Goal: Task Accomplishment & Management: Use online tool/utility

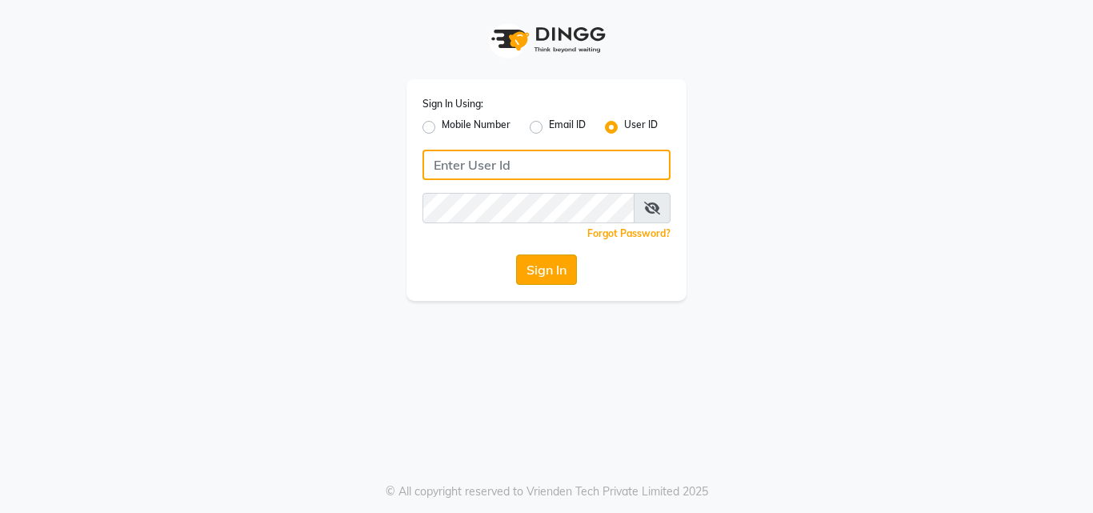
type input "himalaya123"
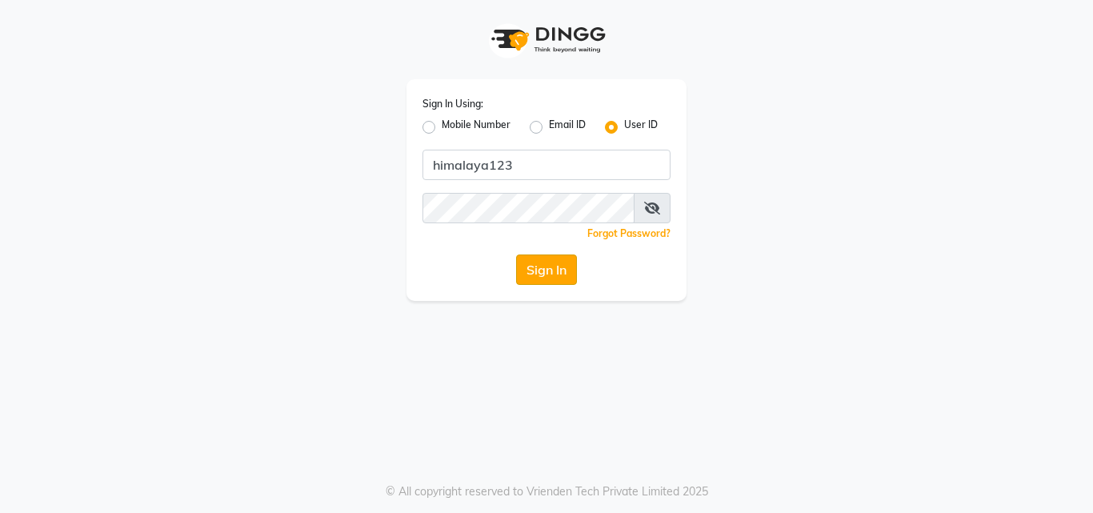
click at [527, 271] on button "Sign In" at bounding box center [546, 270] width 61 height 30
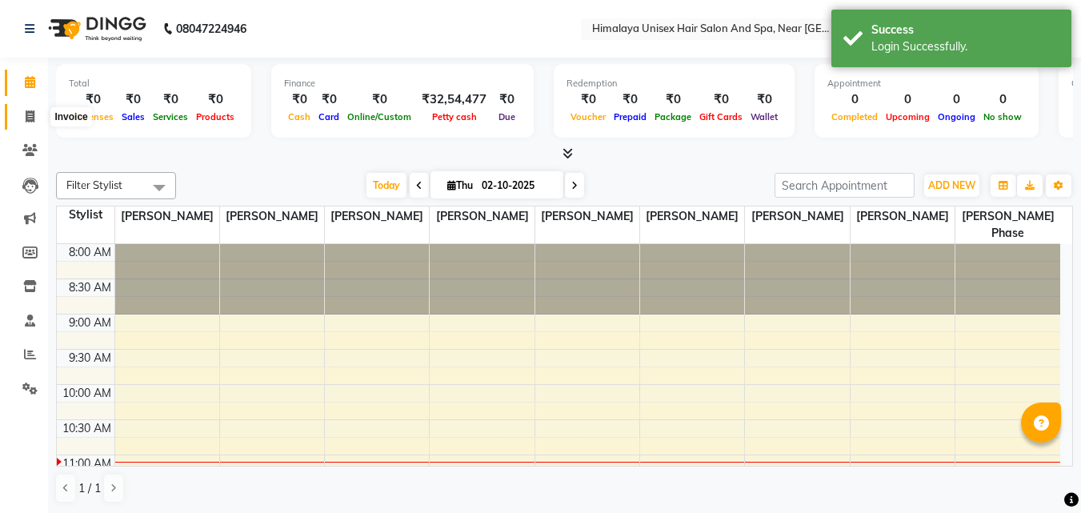
click at [26, 112] on icon at bounding box center [30, 116] width 9 height 12
select select "4594"
select select "service"
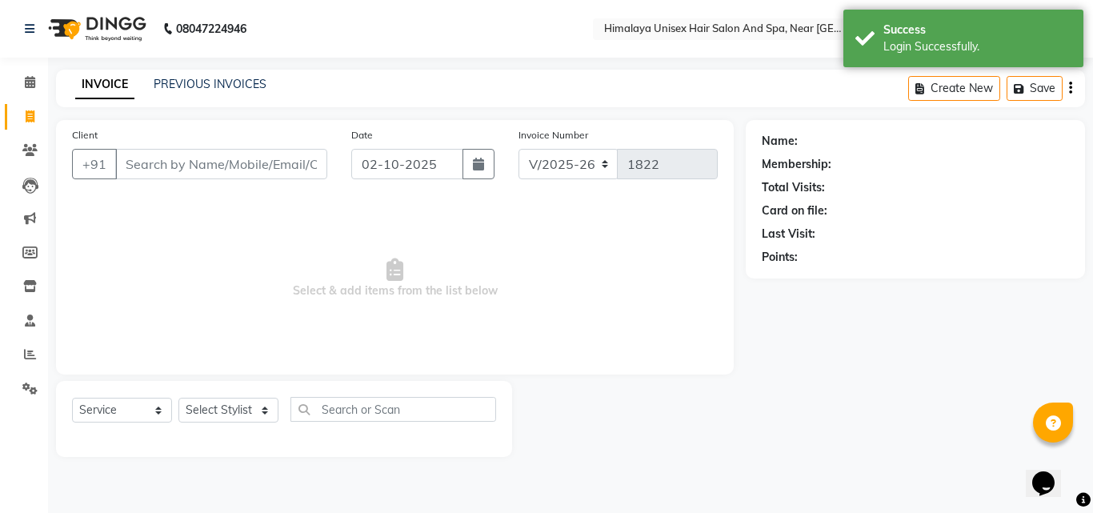
click at [195, 162] on input "Client" at bounding box center [221, 164] width 212 height 30
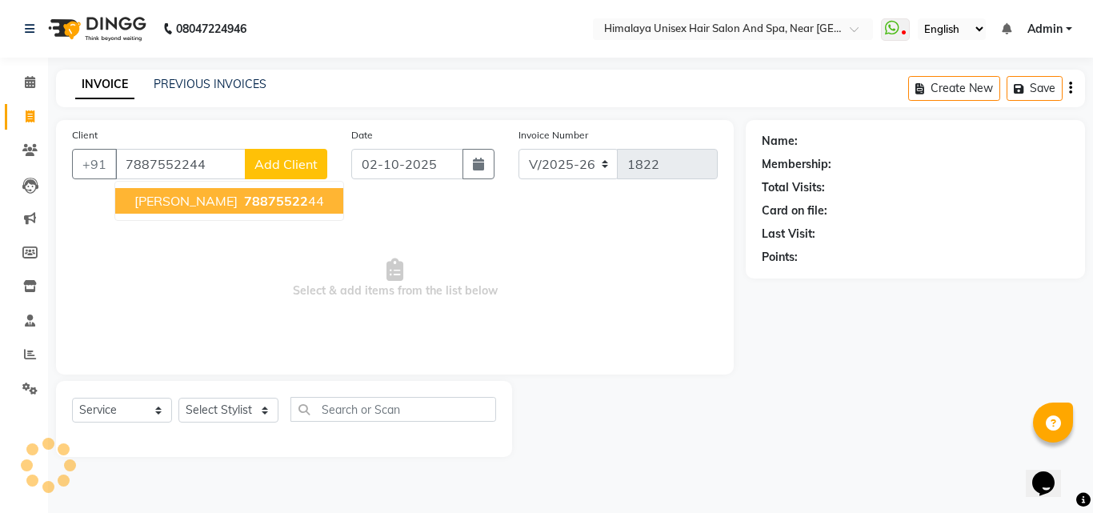
type input "7887552244"
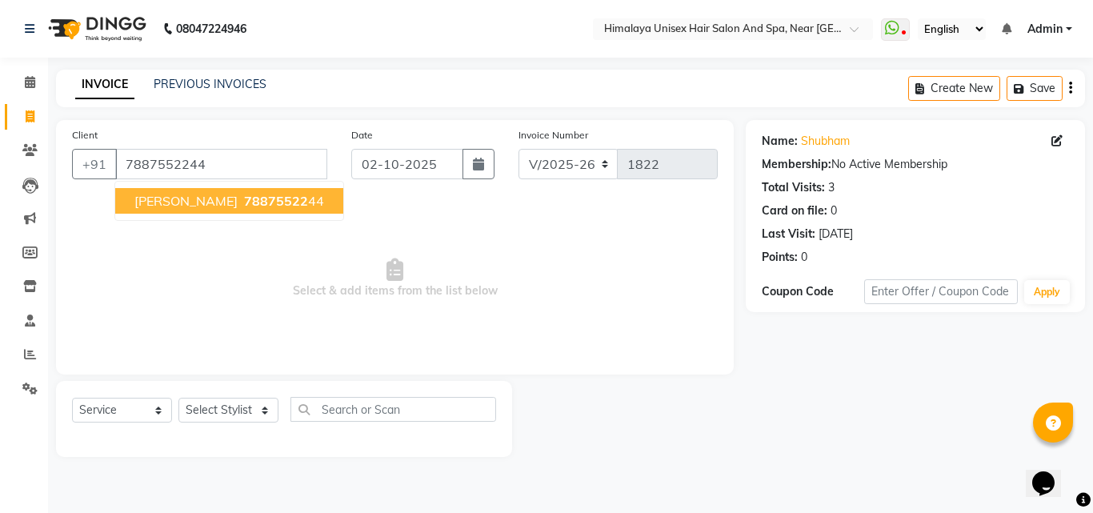
click at [186, 200] on span "[PERSON_NAME]" at bounding box center [185, 201] width 103 height 16
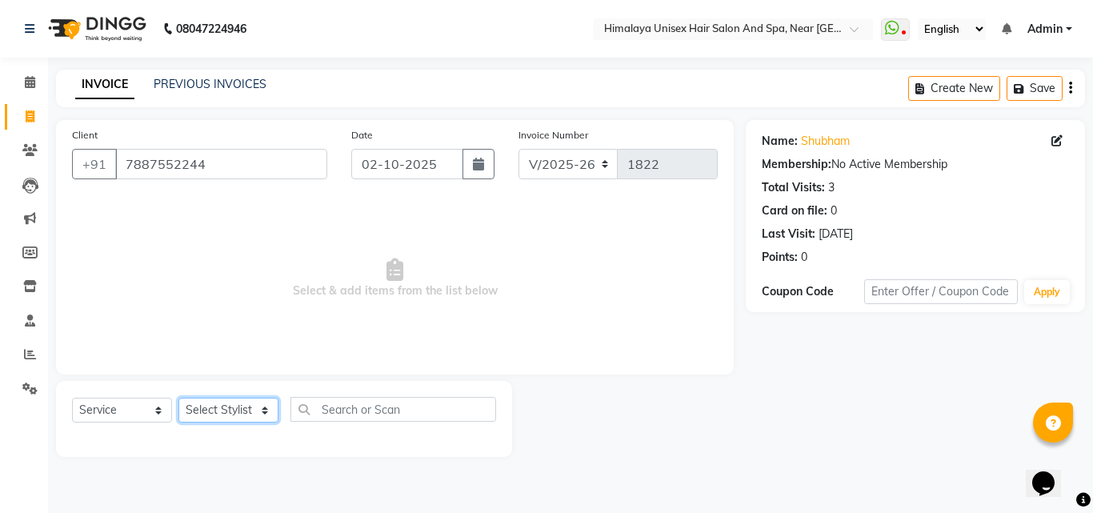
click at [267, 411] on select "Select Stylist [PERSON_NAME] Phase [PERSON_NAME] [PERSON_NAME] [PERSON_NAME] [P…" at bounding box center [228, 410] width 100 height 25
select select "26953"
click at [178, 398] on select "Select Stylist [PERSON_NAME] Phase [PERSON_NAME] [PERSON_NAME] [PERSON_NAME] [P…" at bounding box center [228, 410] width 100 height 25
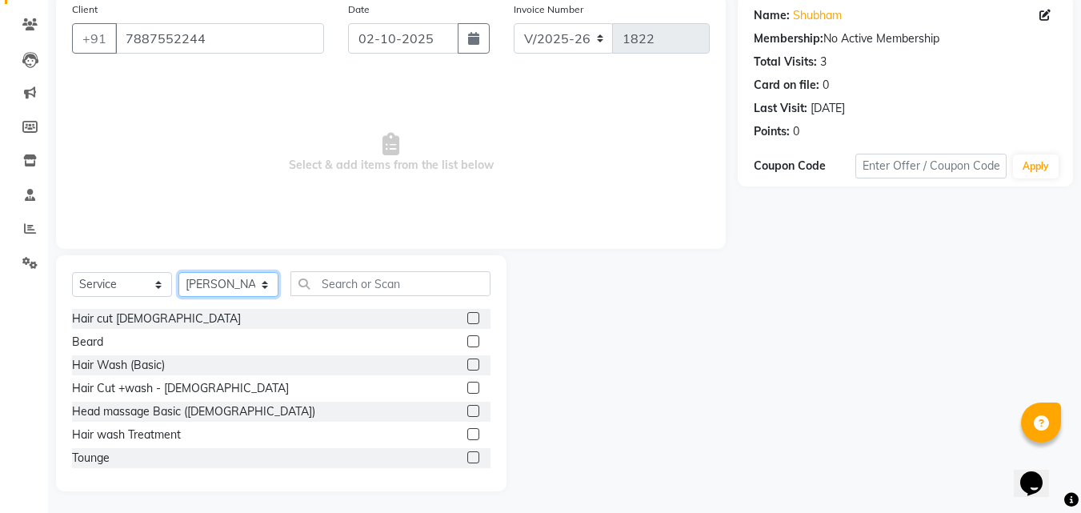
scroll to position [128, 0]
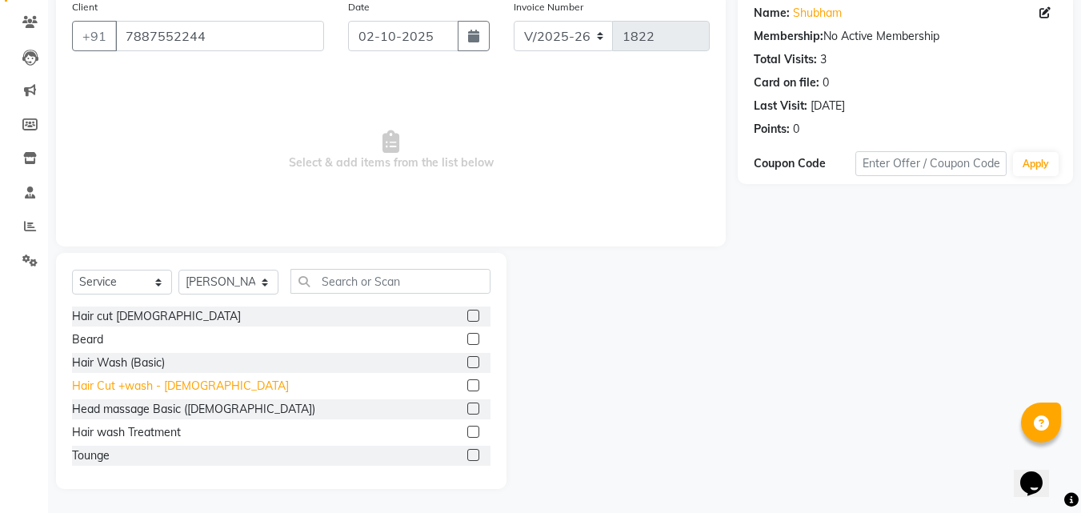
click at [134, 378] on div "Hair Cut +wash - [DEMOGRAPHIC_DATA]" at bounding box center [180, 386] width 217 height 17
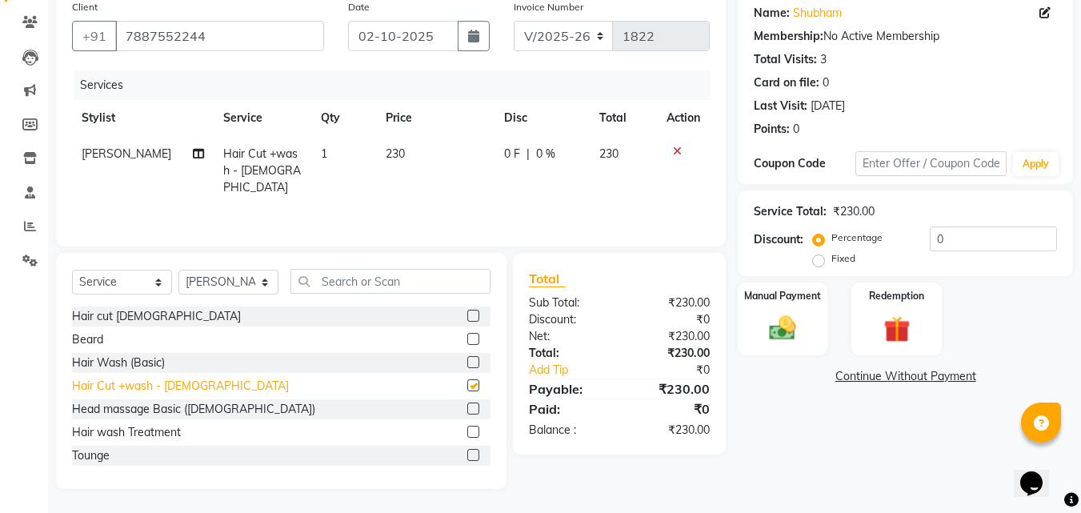
checkbox input "false"
click at [78, 338] on div "Beard" at bounding box center [87, 339] width 31 height 17
checkbox input "false"
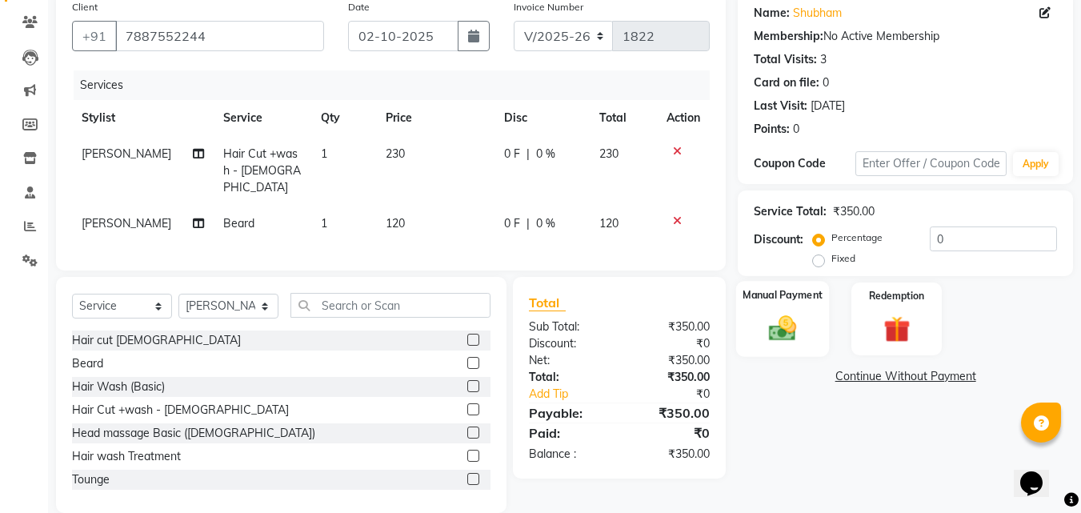
click at [764, 322] on img at bounding box center [782, 328] width 45 height 32
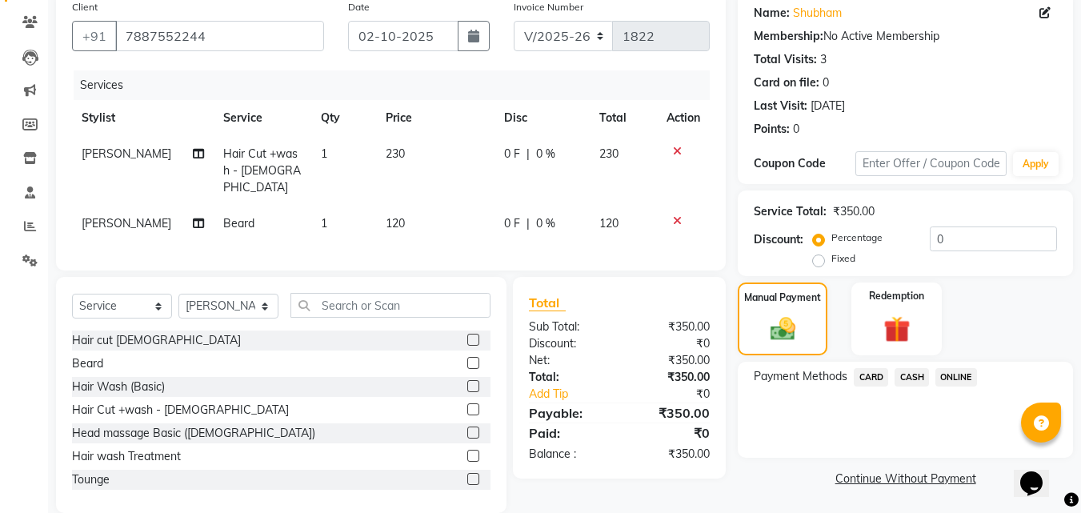
click at [958, 372] on span "ONLINE" at bounding box center [957, 377] width 42 height 18
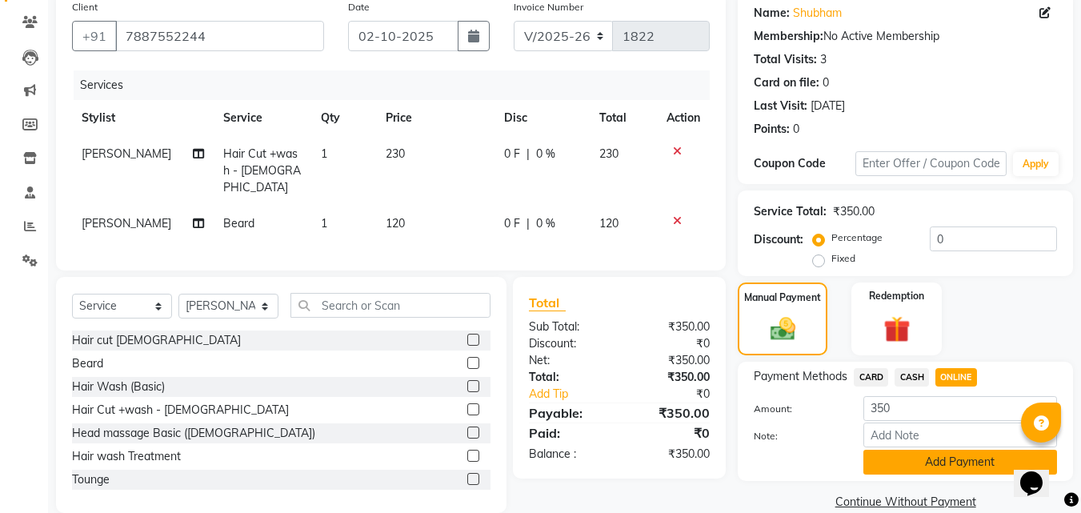
click at [944, 461] on button "Add Payment" at bounding box center [961, 462] width 194 height 25
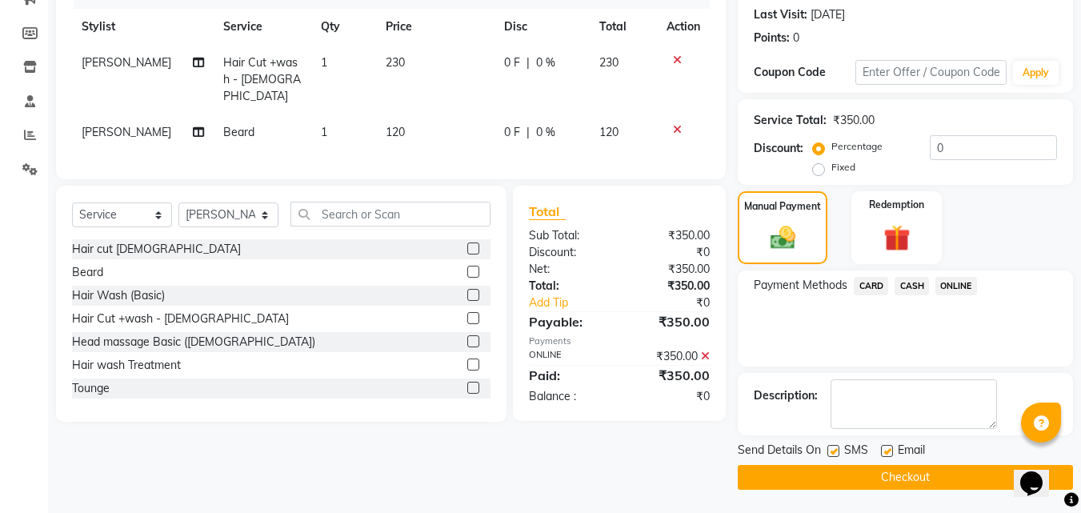
scroll to position [220, 0]
click at [839, 470] on button "Checkout" at bounding box center [905, 476] width 335 height 25
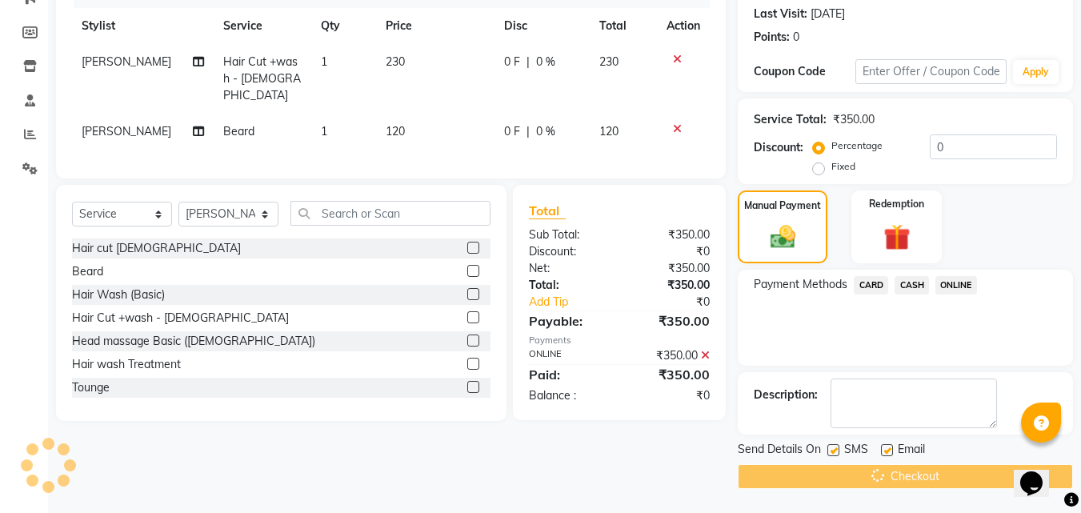
click at [839, 470] on div "Checkout" at bounding box center [905, 476] width 335 height 25
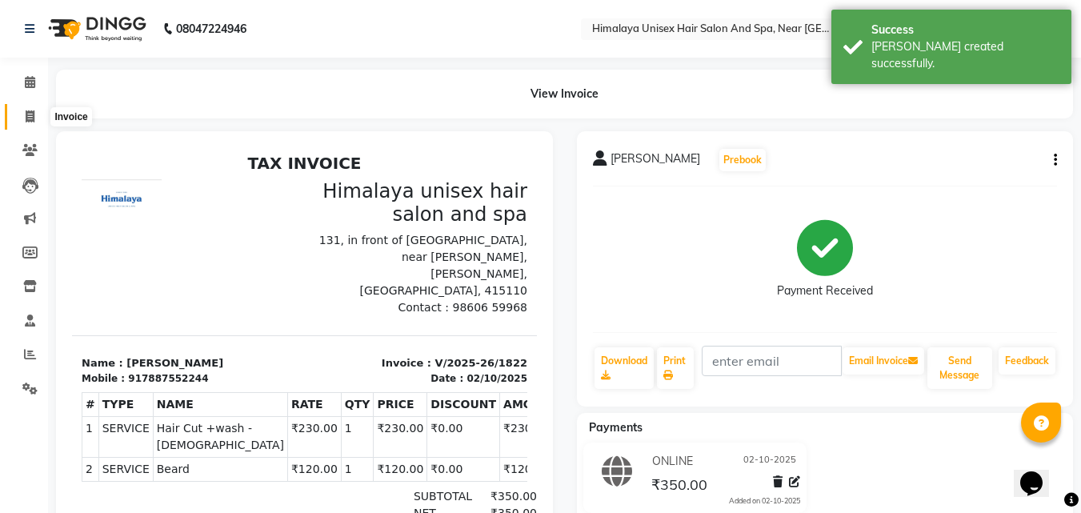
click at [23, 112] on span at bounding box center [30, 117] width 28 height 18
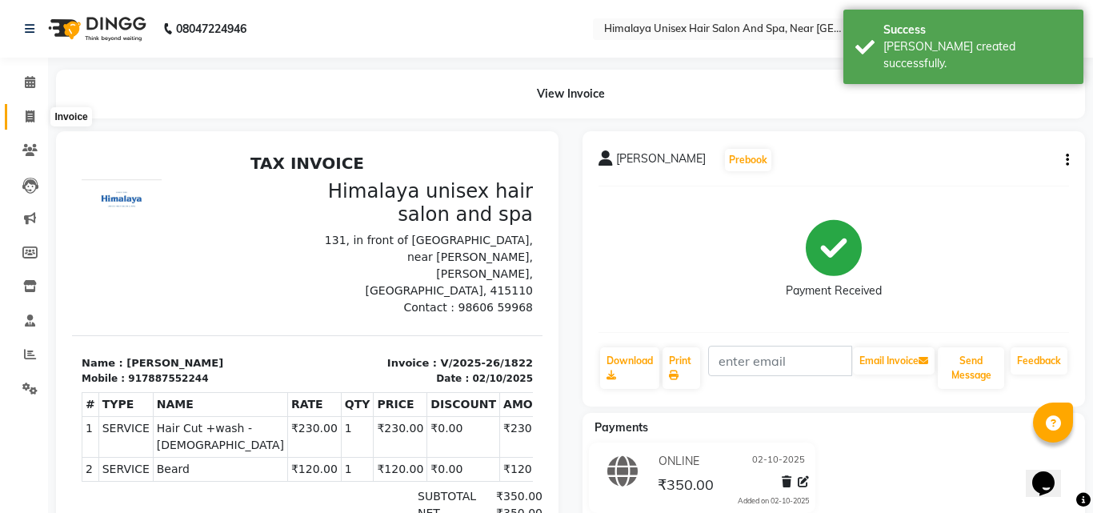
select select "4594"
select select "service"
